Goal: Navigation & Orientation: Find specific page/section

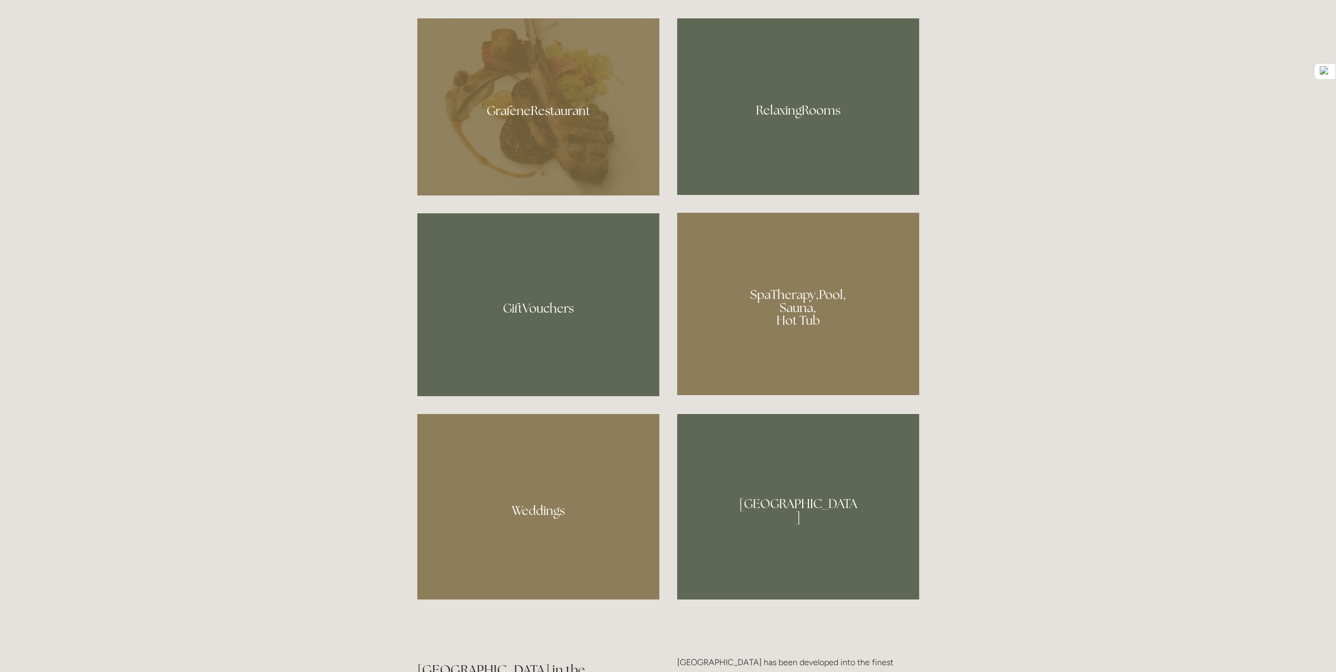
scroll to position [998, 0]
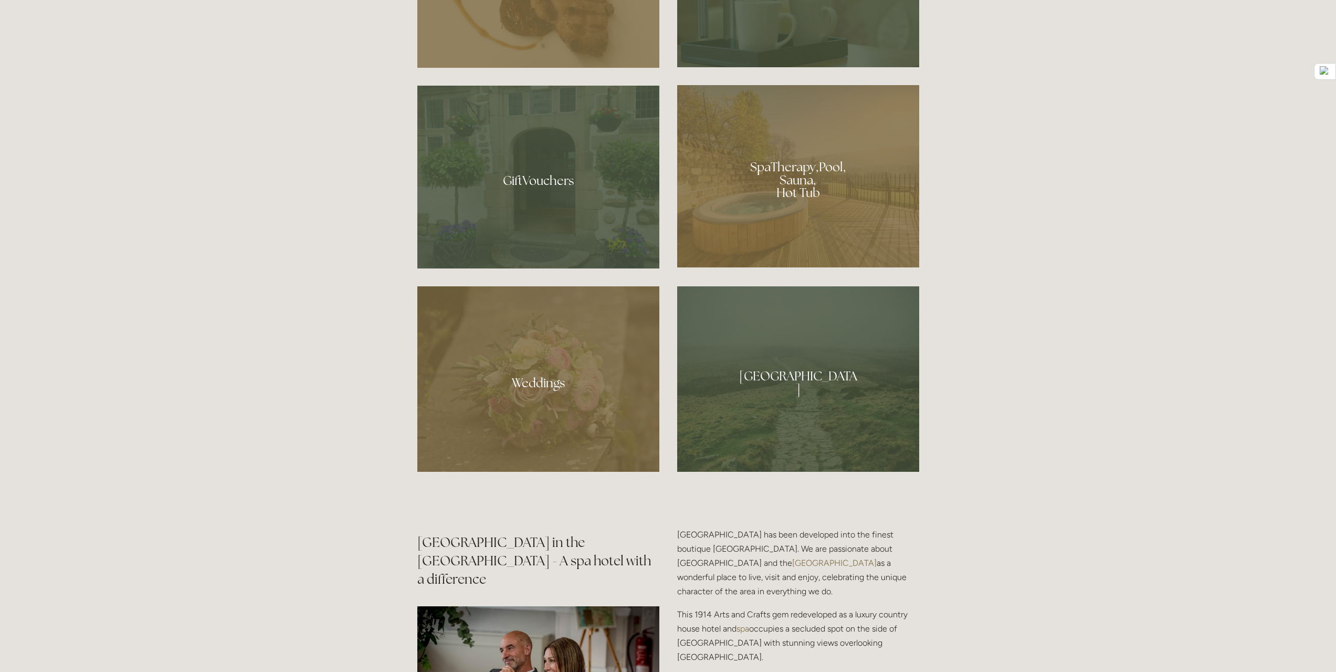
click at [751, 164] on div at bounding box center [798, 176] width 242 height 182
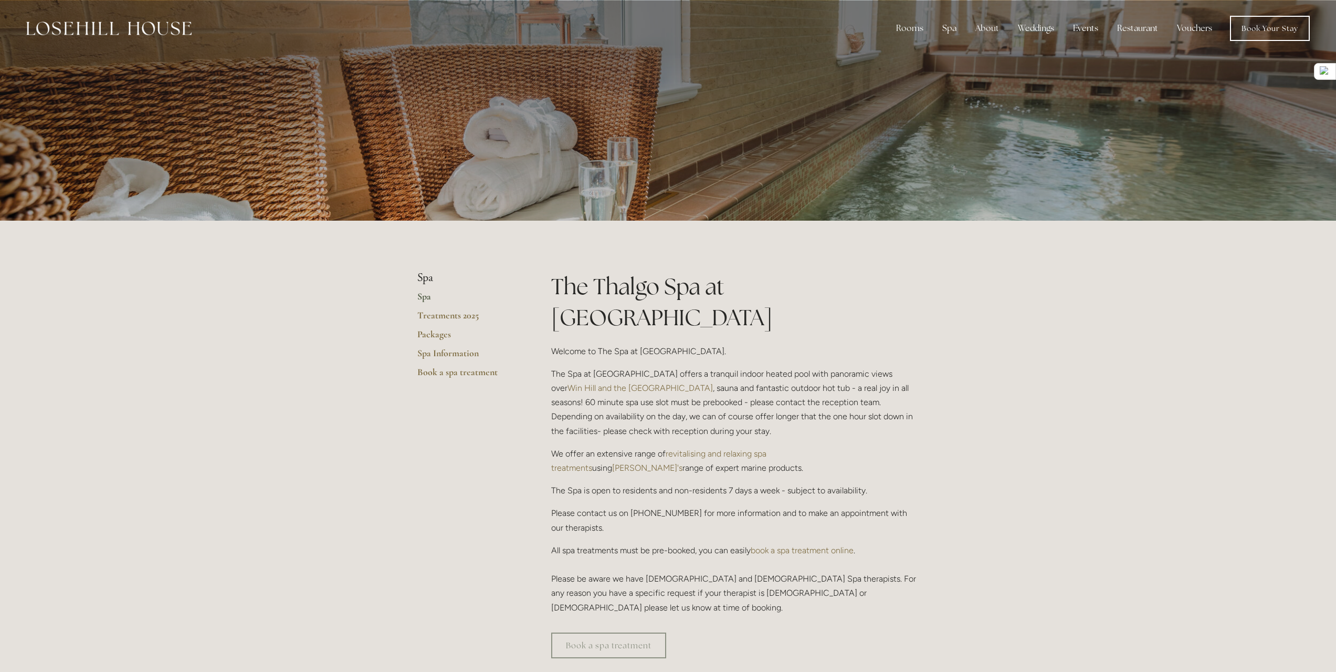
click at [422, 297] on link "Spa" at bounding box center [467, 299] width 100 height 19
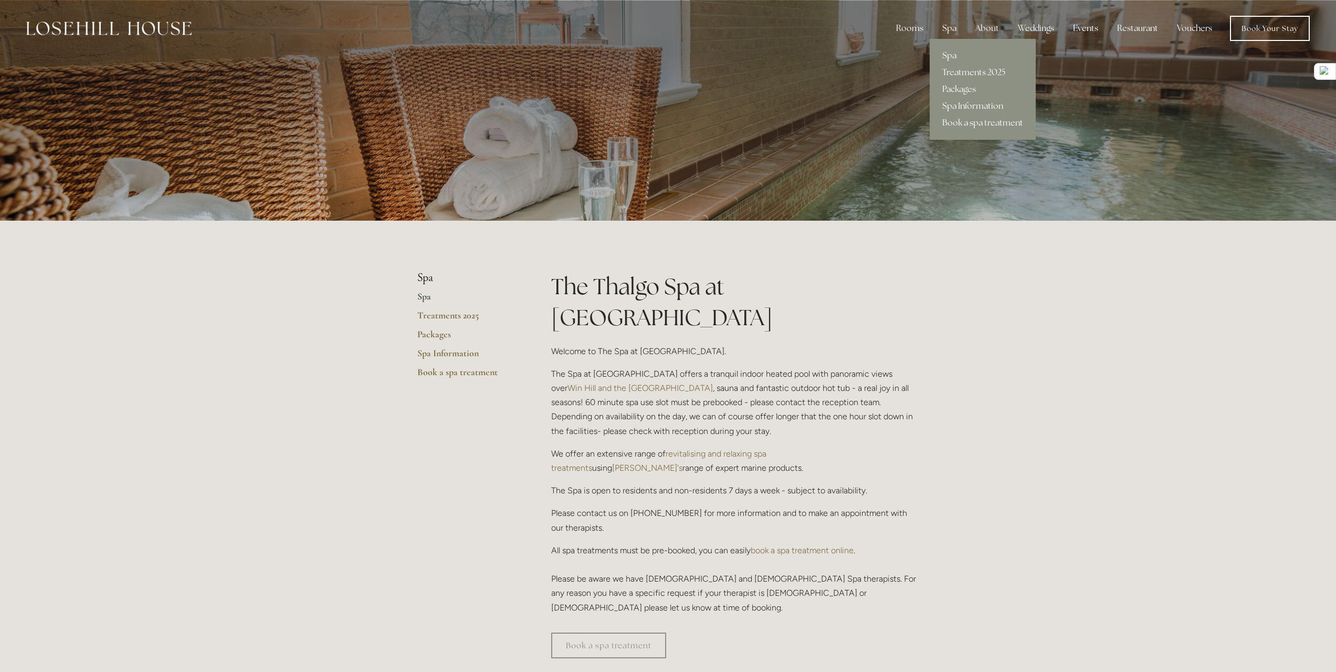
click at [947, 26] on div "Spa" at bounding box center [949, 28] width 31 height 21
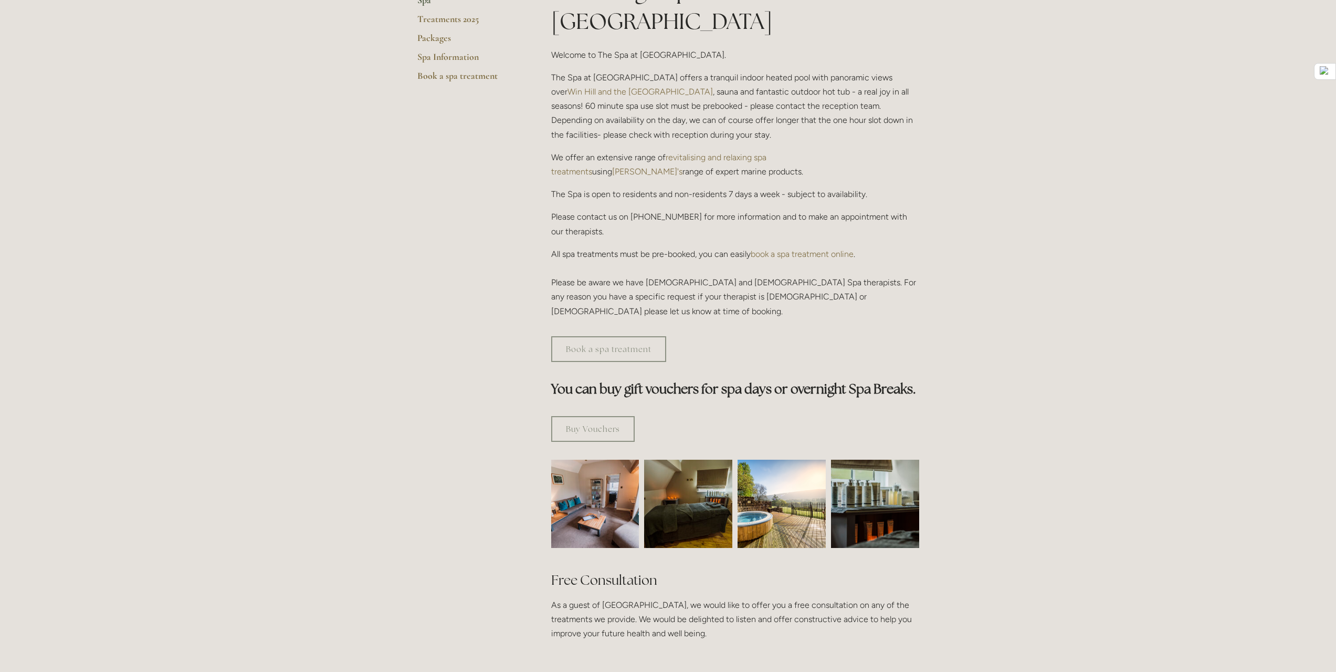
scroll to position [315, 0]
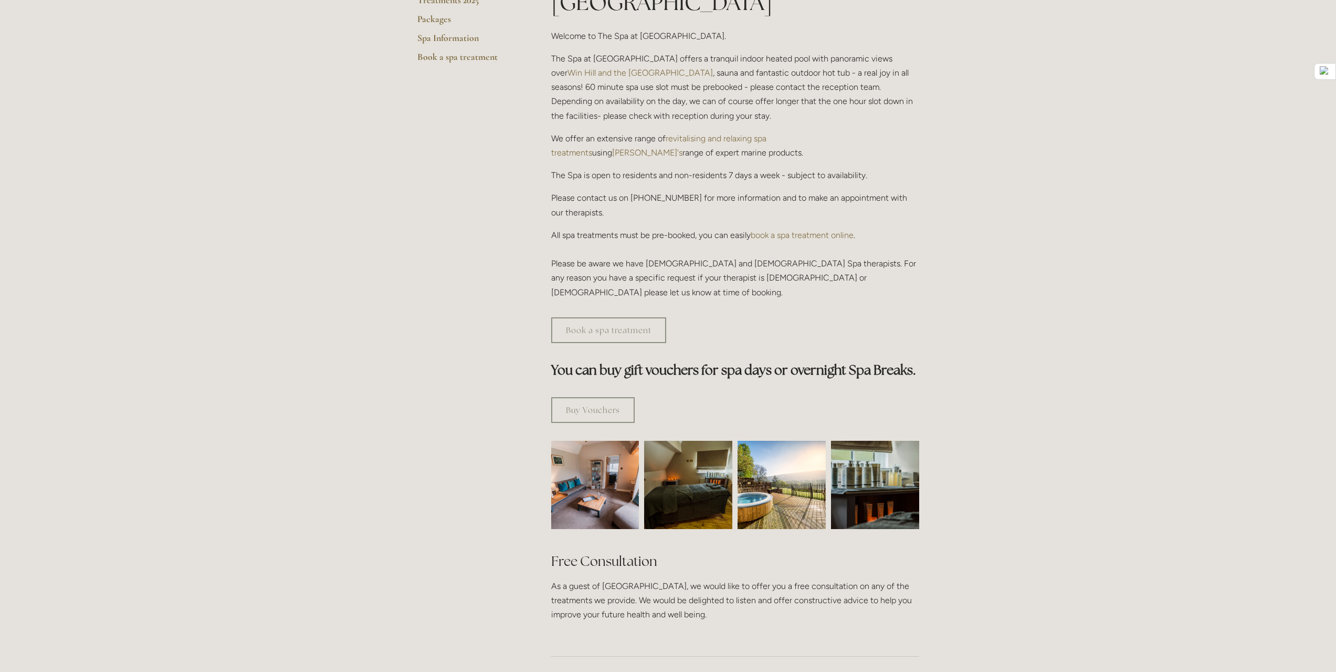
drag, startPoint x: 537, startPoint y: 320, endPoint x: 968, endPoint y: 341, distance: 431.6
click at [968, 334] on div "Rooms Rooms Your Stay Book a stay Offers Spa" at bounding box center [668, 620] width 1336 height 1870
click at [986, 392] on div "Rooms Rooms Your Stay Book a stay Offers Spa" at bounding box center [668, 620] width 1336 height 1870
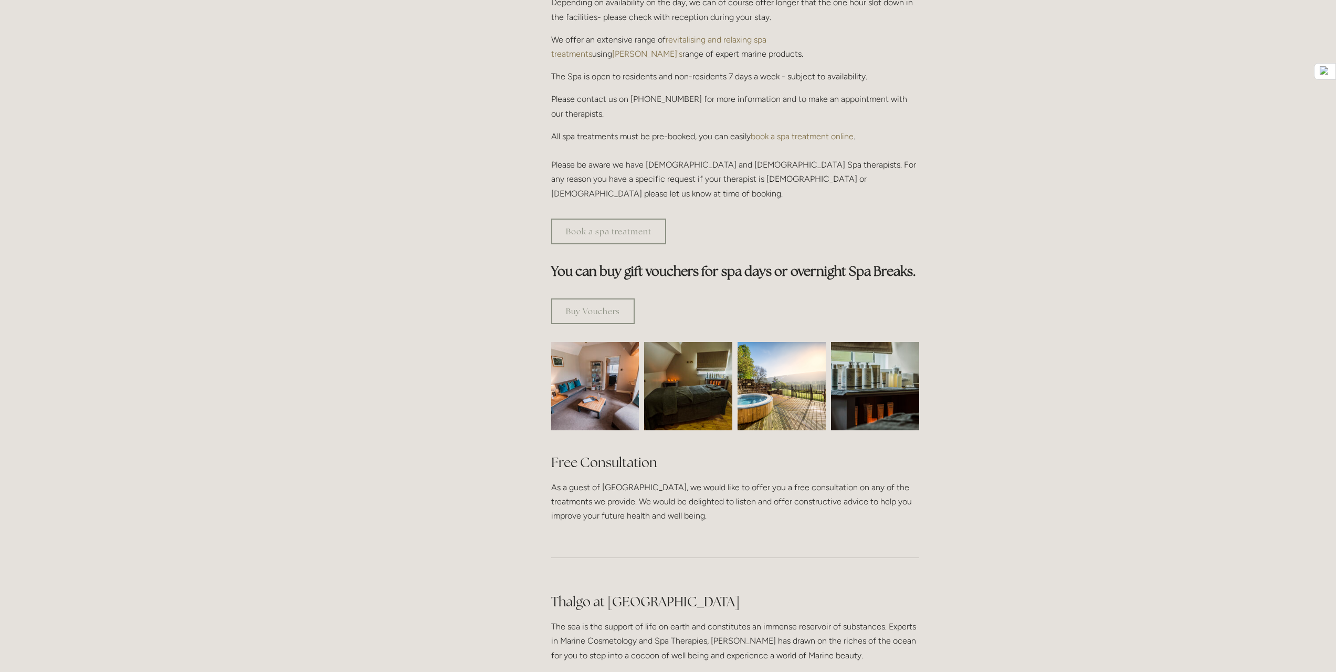
scroll to position [578, 0]
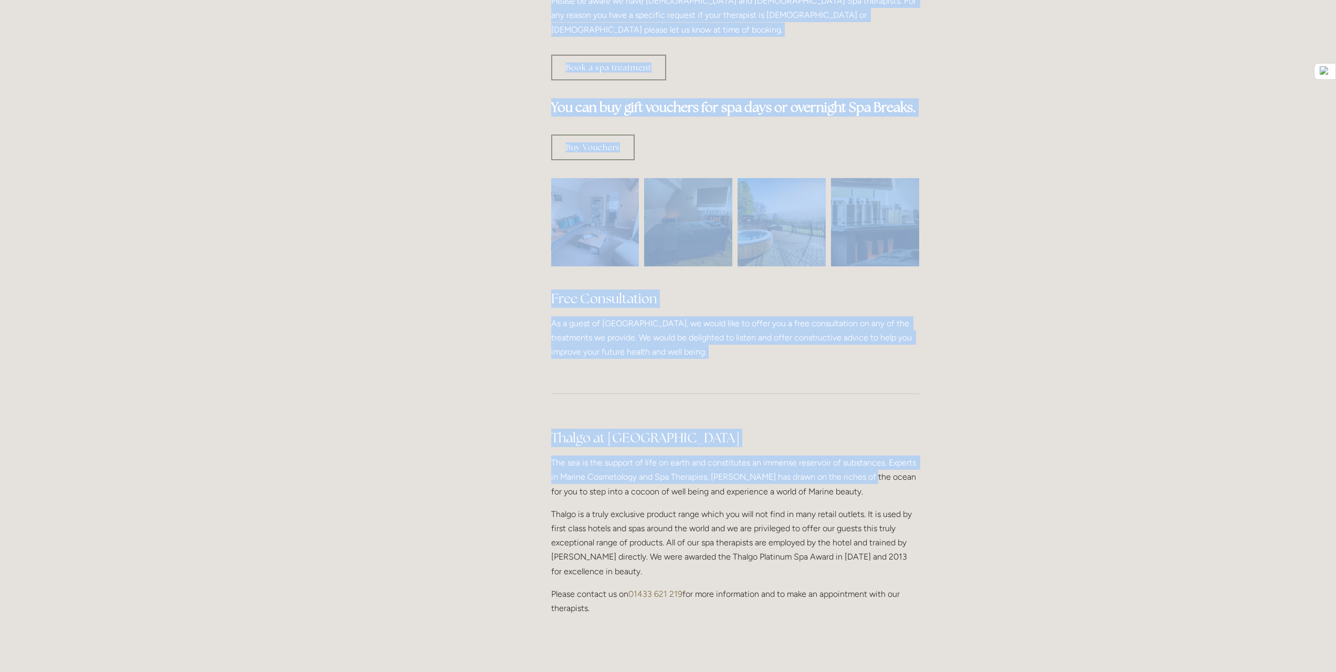
drag, startPoint x: 532, startPoint y: 416, endPoint x: 866, endPoint y: 433, distance: 334.4
click at [866, 433] on main "Spa Spa Treatments 2025 Packages Spa Information Book a spa treatment The Thalg…" at bounding box center [669, 158] width 536 height 1031
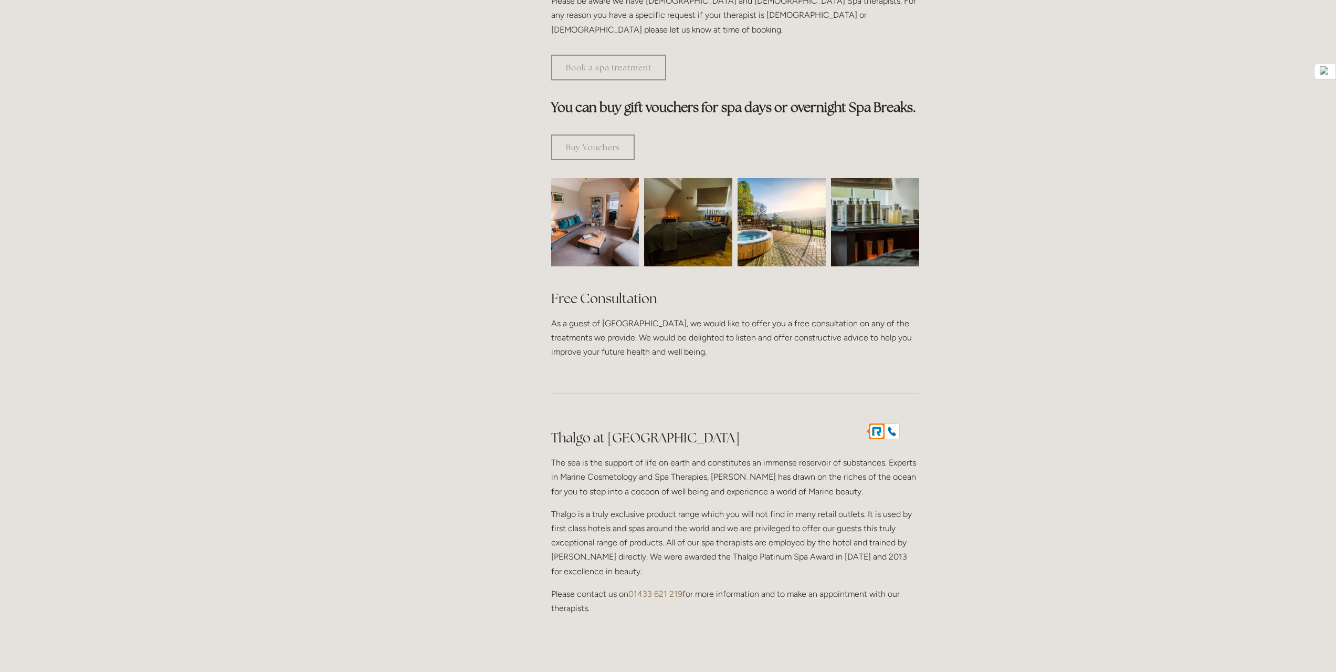
drag, startPoint x: 985, startPoint y: 457, endPoint x: 929, endPoint y: 444, distance: 57.2
click at [986, 457] on div "Rooms Rooms Your Stay Book a stay Offers Spa" at bounding box center [668, 357] width 1336 height 1870
